Goal: Information Seeking & Learning: Learn about a topic

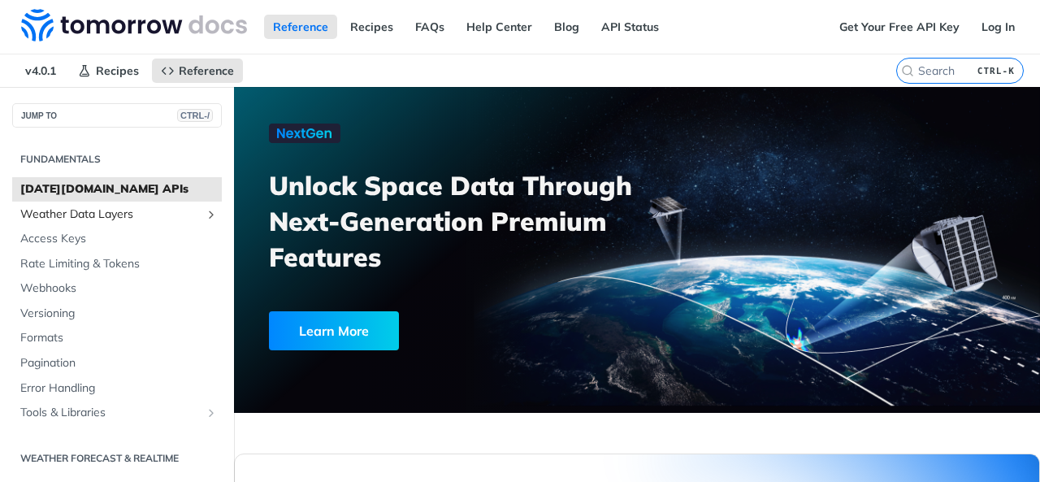
click at [145, 215] on span "Weather Data Layers" at bounding box center [110, 214] width 180 height 16
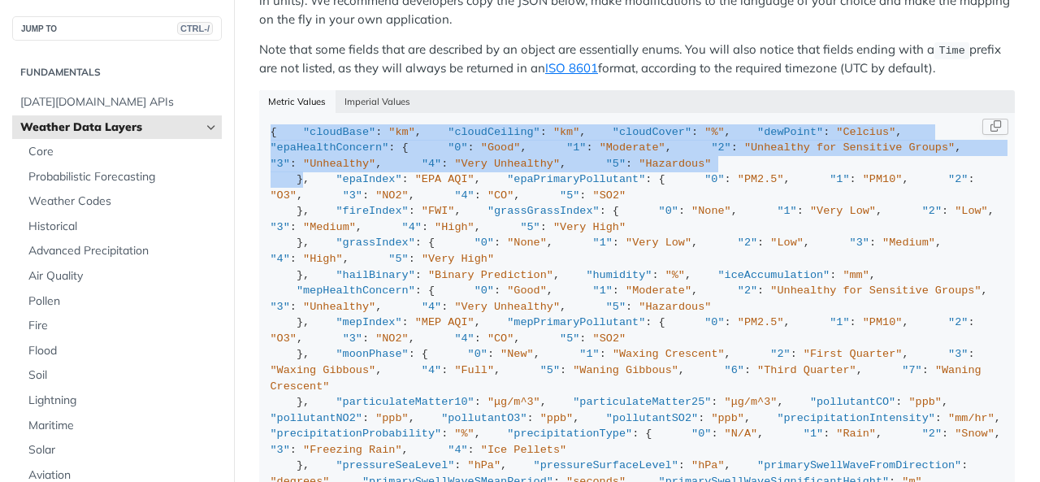
drag, startPoint x: 302, startPoint y: 311, endPoint x: 267, endPoint y: 116, distance: 198.1
click at [267, 116] on code "{ "cloudBase" : "km" , "cloudCeiling" : "km" , "cloudCover" : "%" , "dewPoint" …" at bounding box center [637, 330] width 756 height 434
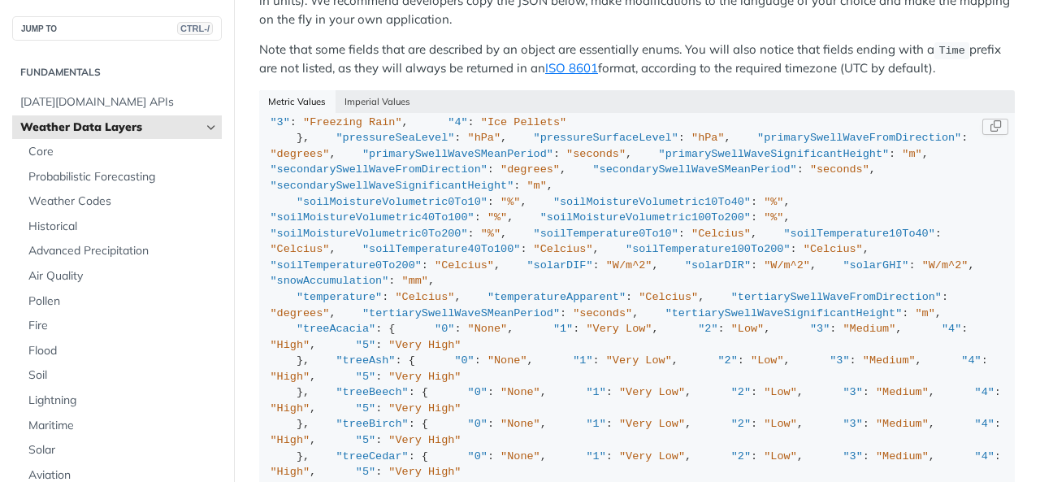
scroll to position [330, 0]
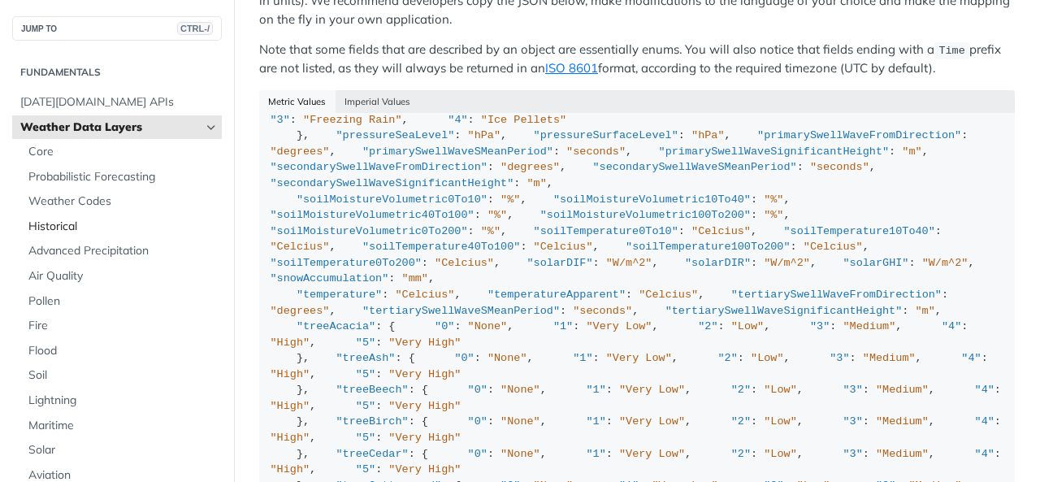
click at [112, 225] on span "Historical" at bounding box center [122, 227] width 189 height 16
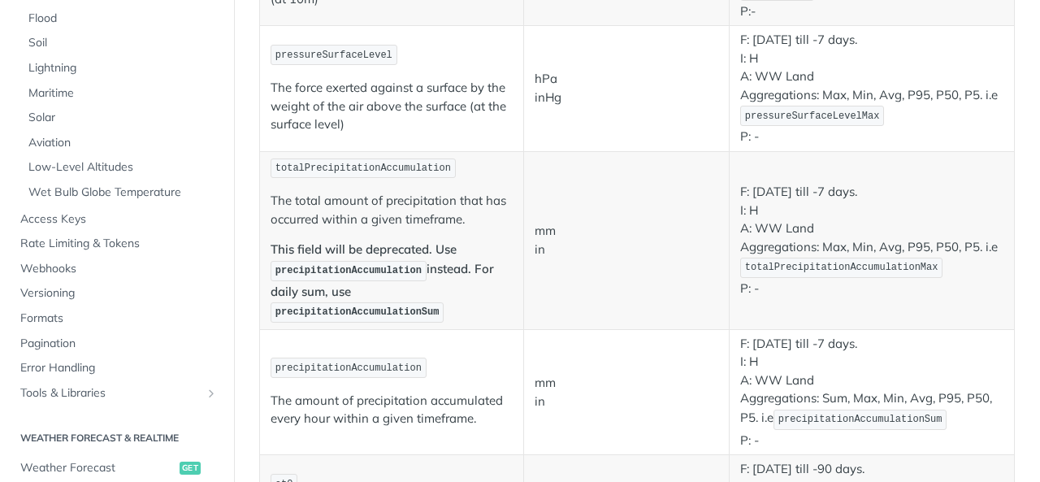
scroll to position [1222, 0]
click at [340, 391] on p "The amount of precipitation accumulated every hour within a given timeframe." at bounding box center [392, 409] width 242 height 37
click at [439, 391] on p "The amount of precipitation accumulated every hour within a given timeframe." at bounding box center [392, 409] width 242 height 37
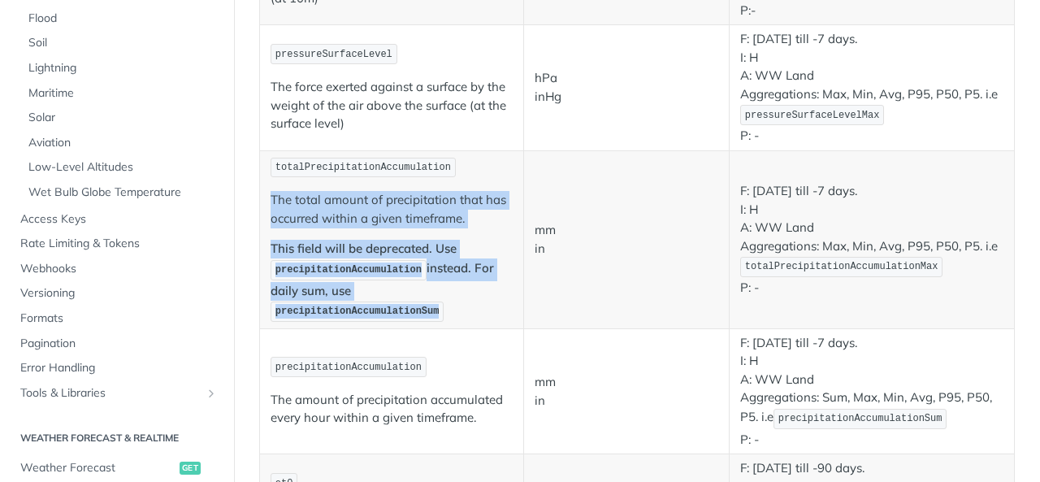
drag, startPoint x: 271, startPoint y: 188, endPoint x: 459, endPoint y: 309, distance: 223.3
click at [459, 309] on td "totalPrecipitationAccumulation The total amount of precipitation that has occur…" at bounding box center [392, 239] width 264 height 178
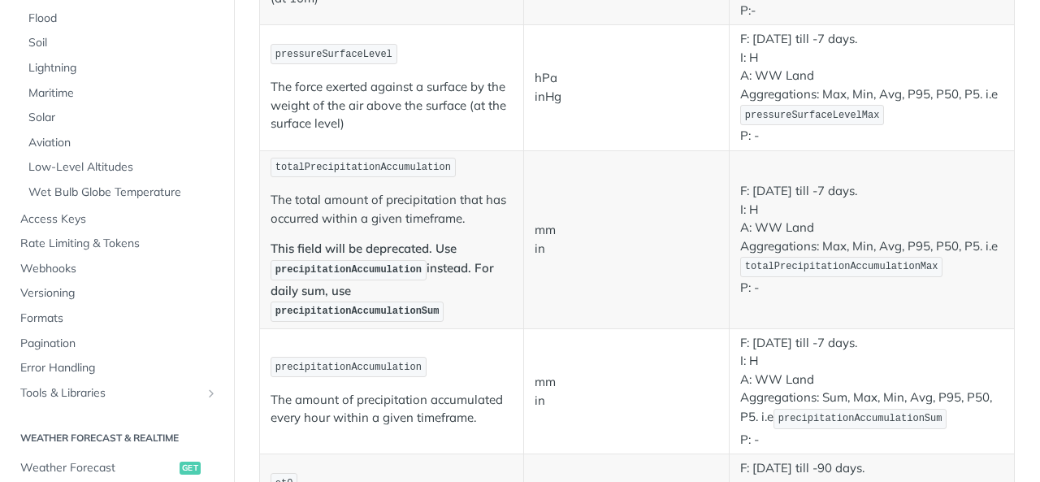
click at [459, 309] on p "This field will be deprecated. Use precipitationAccumulation instead. For daily…" at bounding box center [392, 282] width 242 height 84
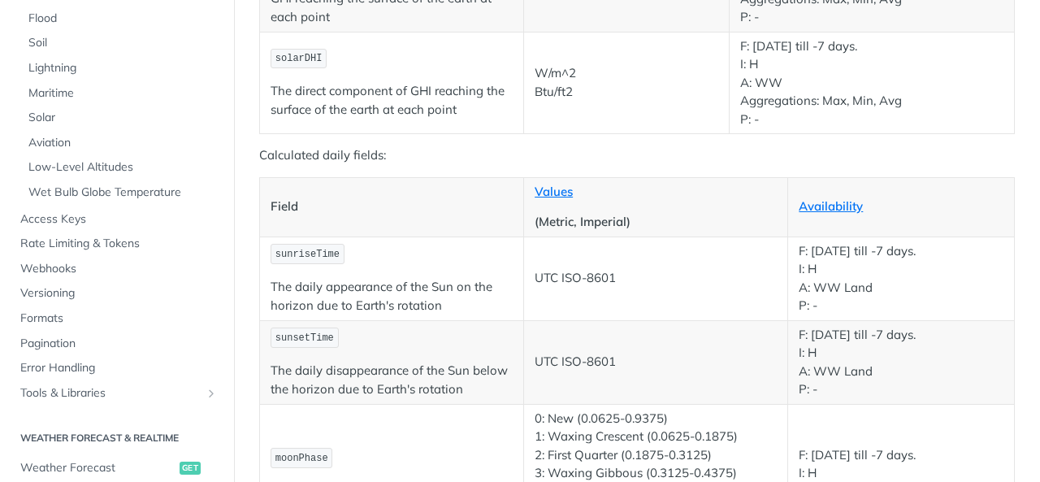
scroll to position [2956, 0]
